Goal: Find specific page/section: Find specific page/section

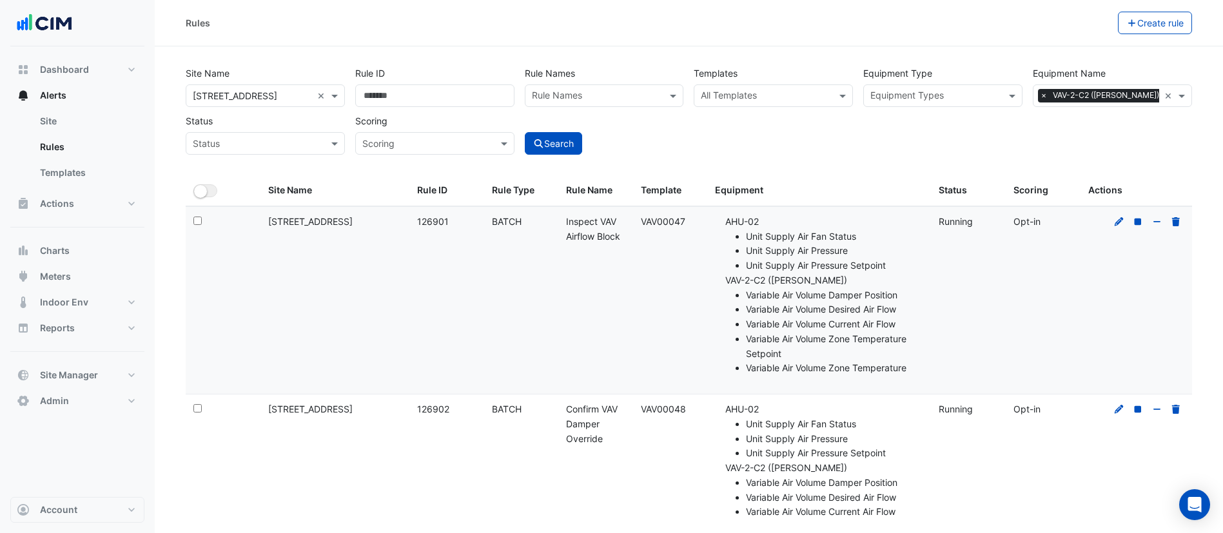
select select "***"
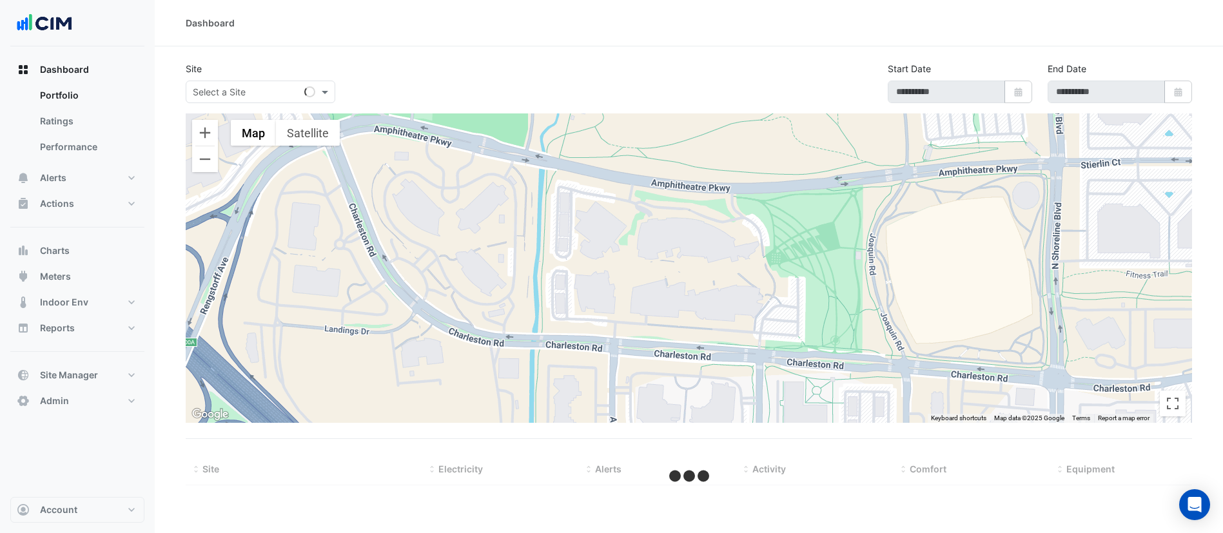
select select "***"
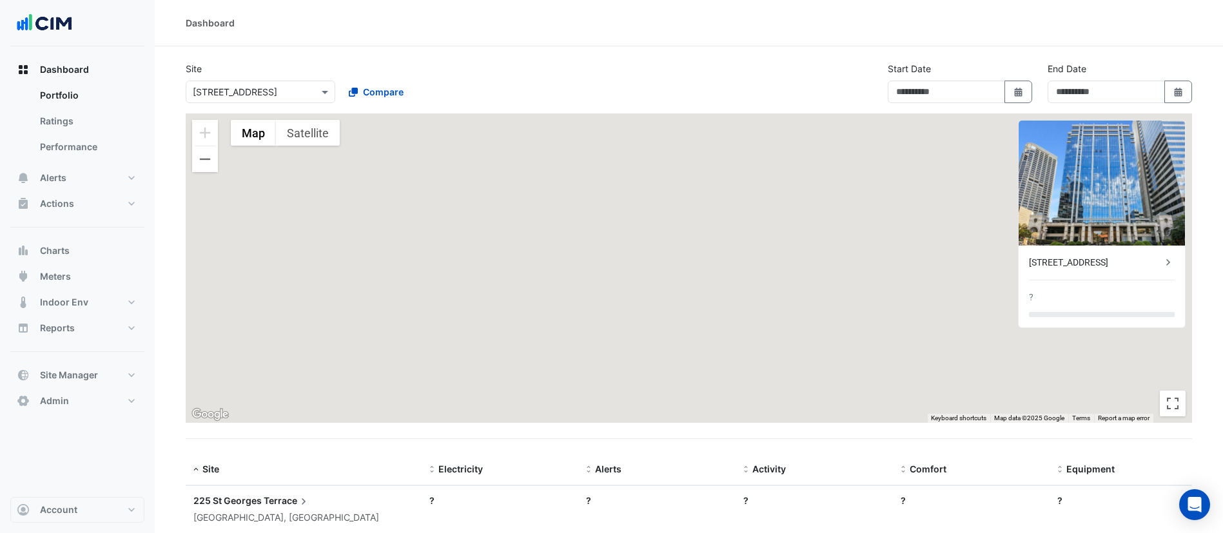
type input "**********"
